Goal: Find specific page/section: Find specific page/section

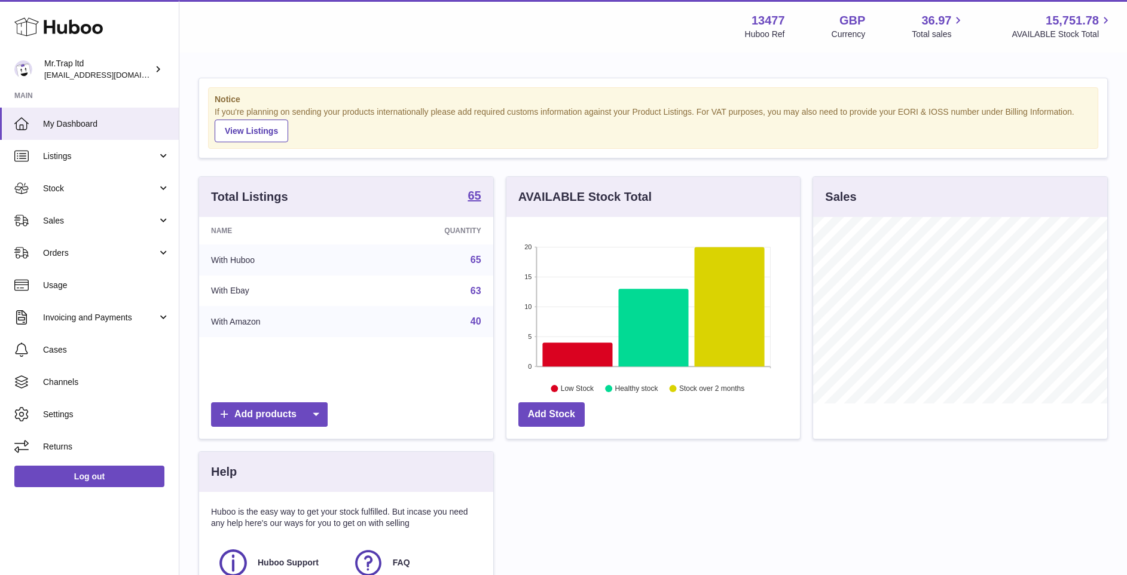
scroll to position [186, 293]
click at [97, 213] on link "Sales" at bounding box center [89, 220] width 179 height 32
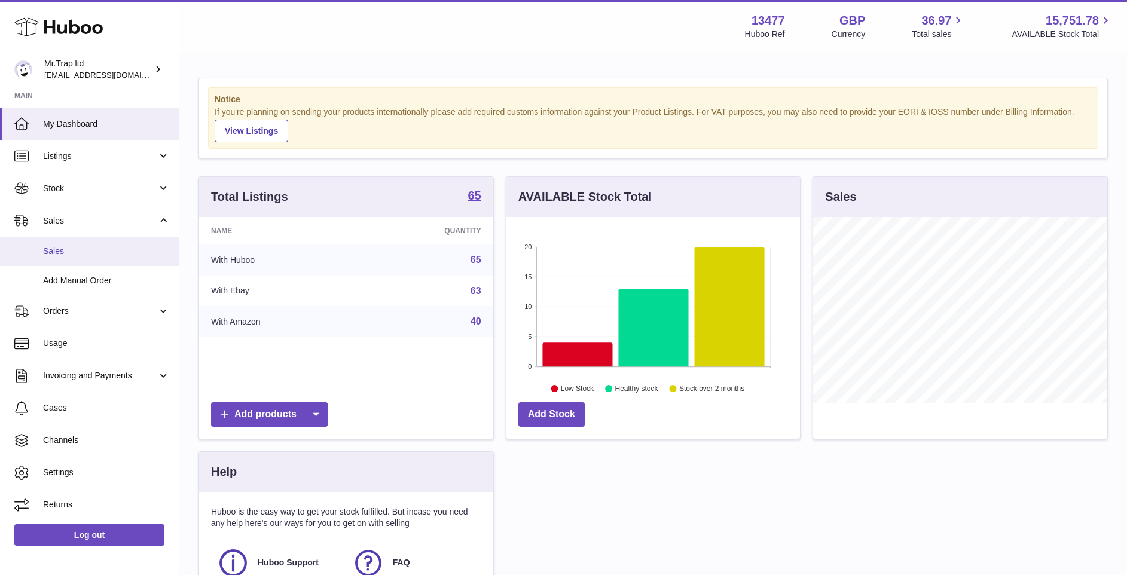
click at [144, 253] on span "Sales" at bounding box center [106, 251] width 127 height 11
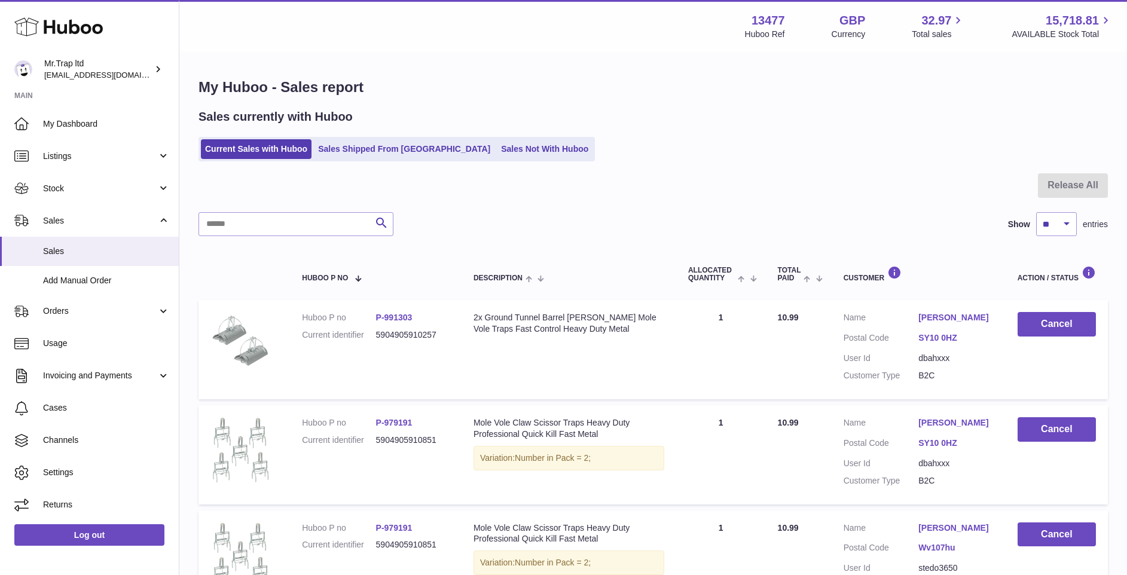
click at [506, 139] on ul "Current Sales with Huboo Sales Shipped From [GEOGRAPHIC_DATA] Sales Not With Hu…" at bounding box center [396, 149] width 396 height 25
click at [512, 163] on div "My Huboo - Sales report Sales currently with Huboo Current Sales with Huboo Sal…" at bounding box center [652, 346] width 947 height 585
click at [497, 140] on link "Sales Not With Huboo" at bounding box center [545, 149] width 96 height 20
